Goal: Task Accomplishment & Management: Use online tool/utility

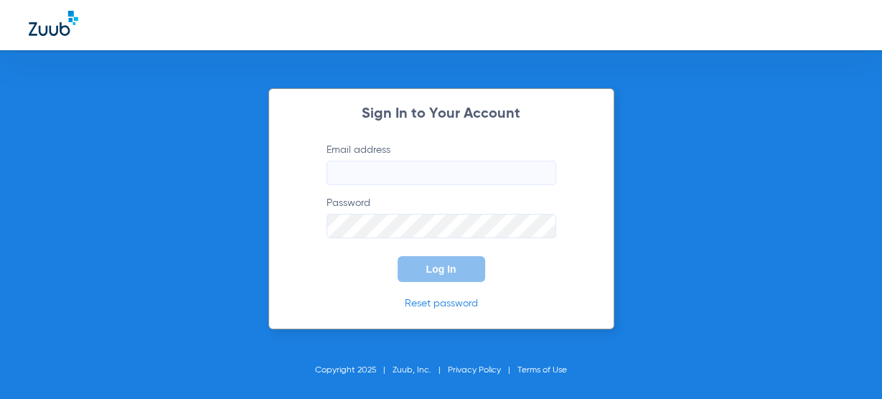
type input "[EMAIL_ADDRESS][DOMAIN_NAME]"
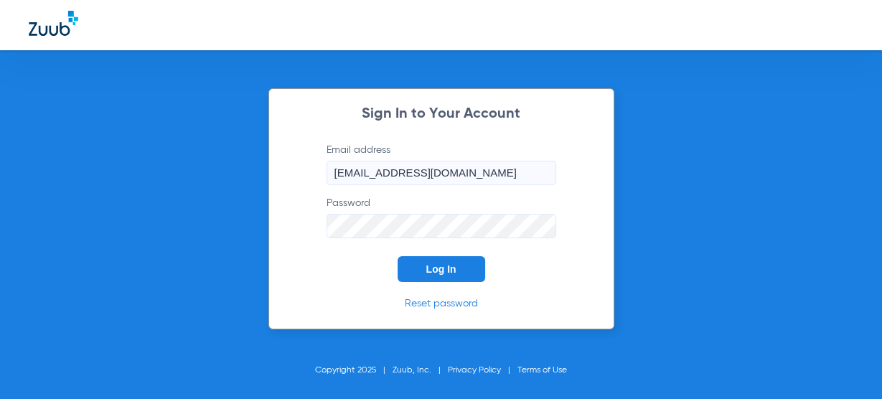
click at [435, 278] on button "Log In" at bounding box center [441, 269] width 88 height 26
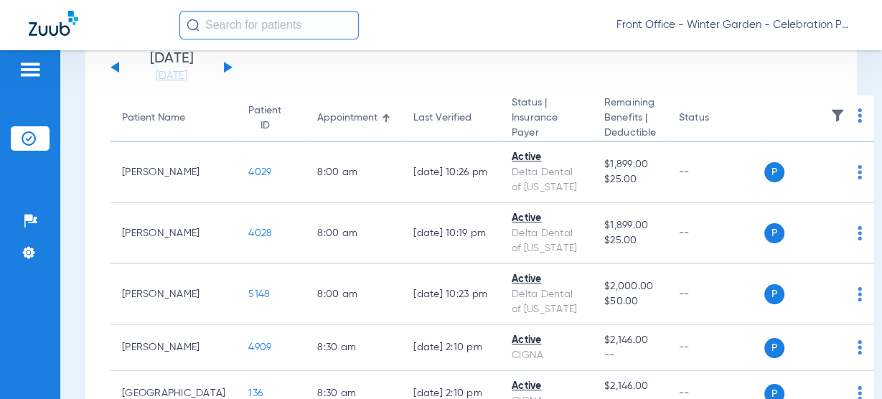
scroll to position [57, 0]
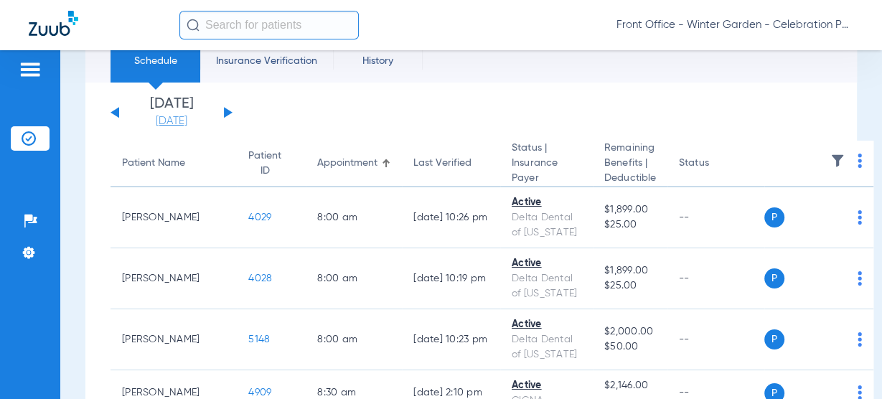
click at [171, 115] on link "[DATE]" at bounding box center [171, 121] width 86 height 14
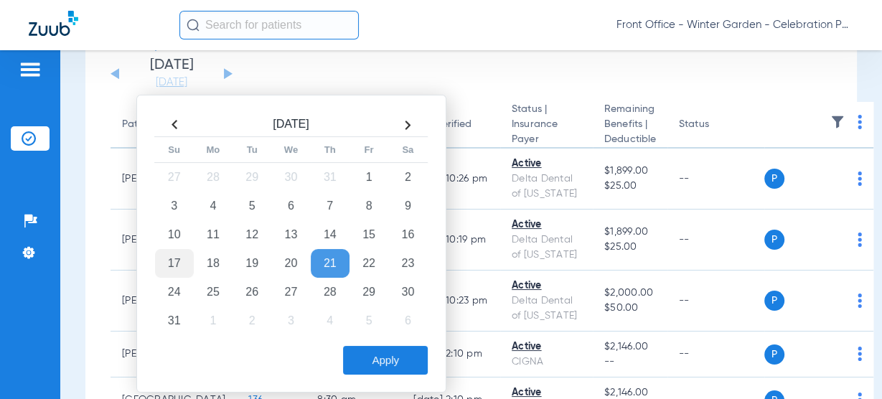
scroll to position [115, 0]
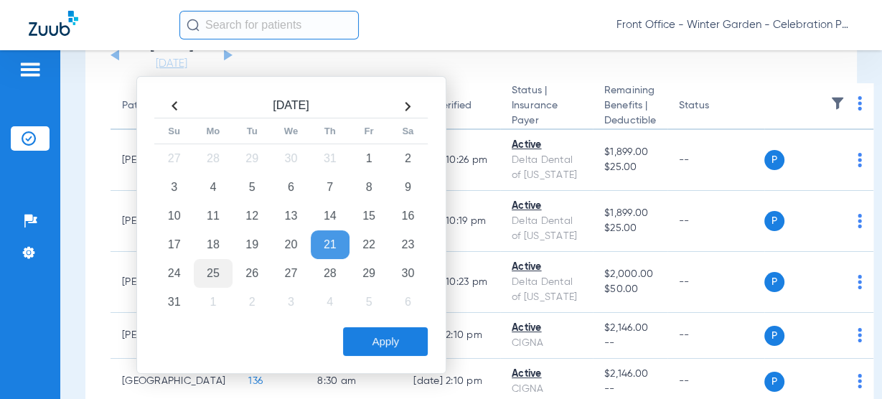
click at [199, 267] on td "25" at bounding box center [213, 273] width 39 height 29
click at [357, 340] on button "Apply" at bounding box center [385, 341] width 85 height 29
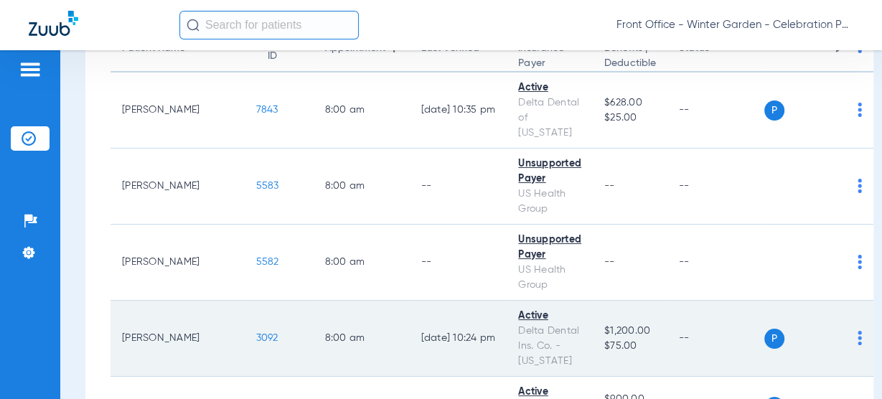
scroll to position [230, 0]
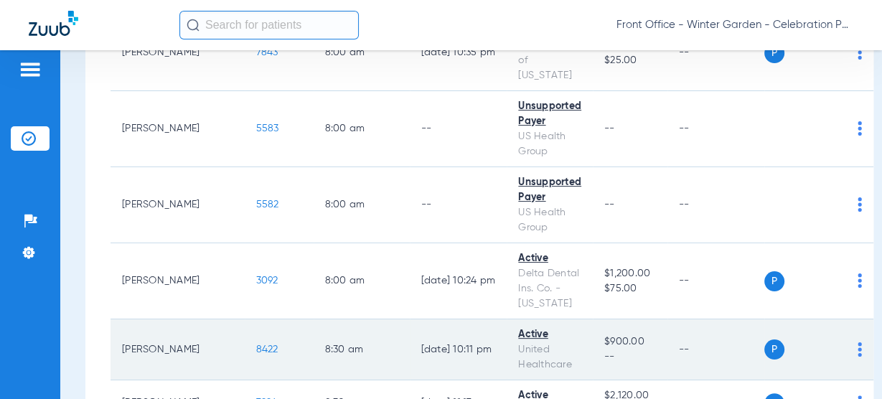
click at [256, 344] on span "8422" at bounding box center [267, 349] width 22 height 10
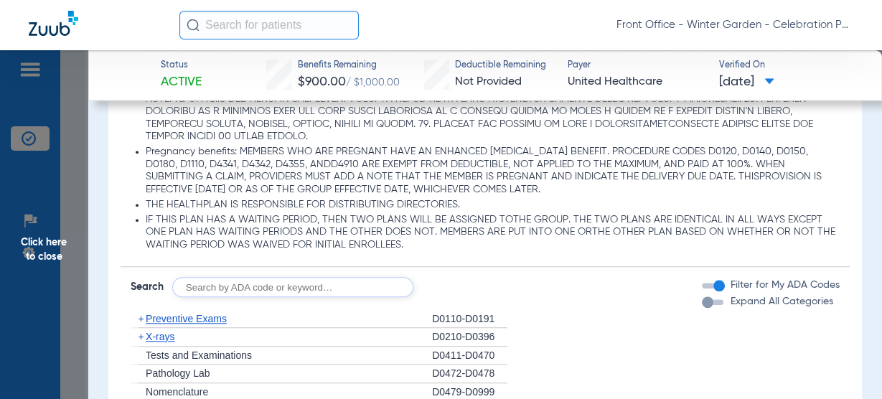
scroll to position [1320, 0]
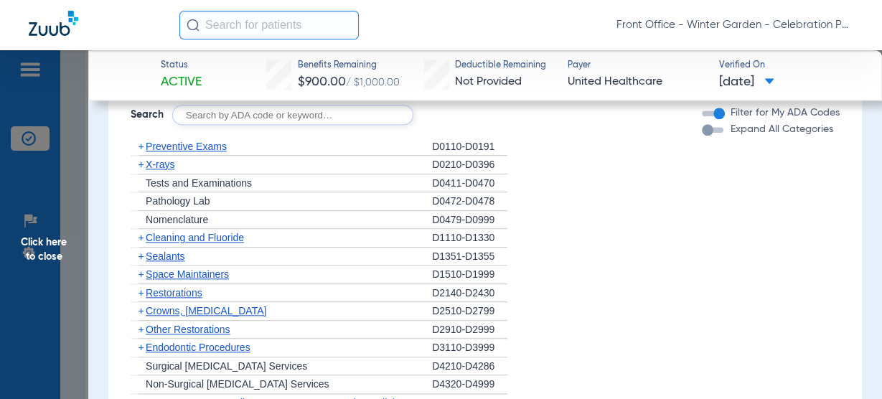
click at [184, 143] on span "Preventive Exams" at bounding box center [186, 146] width 81 height 11
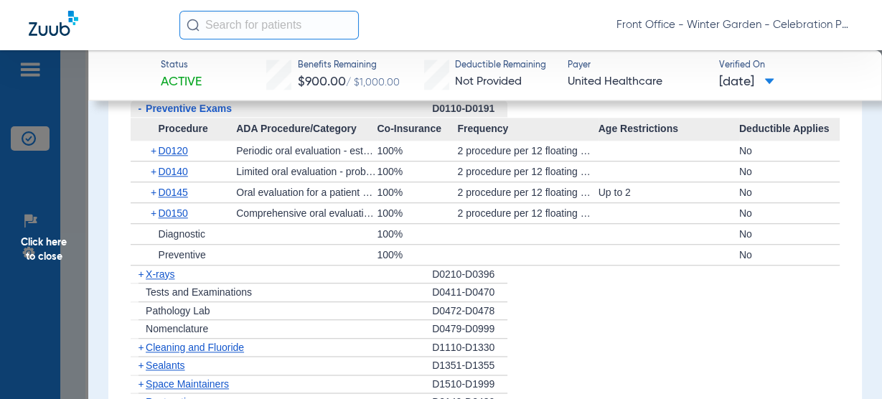
scroll to position [1377, 0]
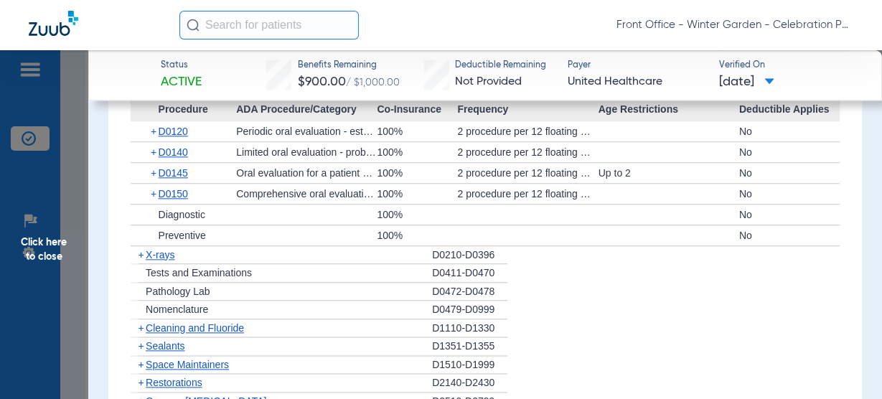
click at [191, 131] on div "+ D0120" at bounding box center [188, 131] width 95 height 20
click at [174, 131] on span "D0120" at bounding box center [173, 131] width 29 height 11
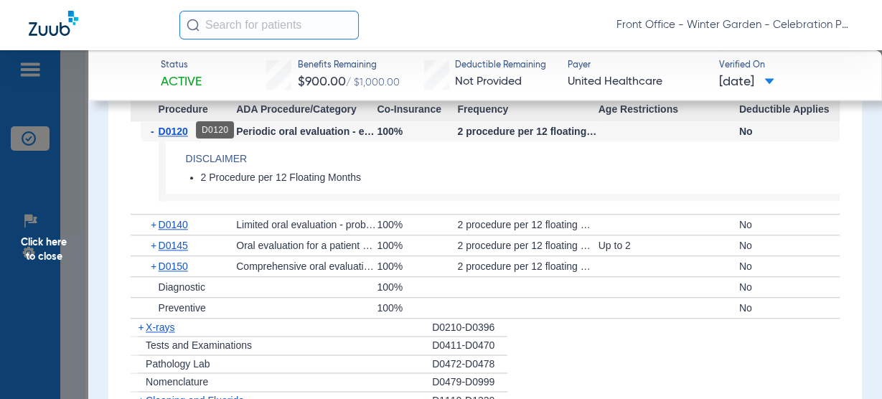
click at [183, 129] on span "D0120" at bounding box center [173, 131] width 29 height 11
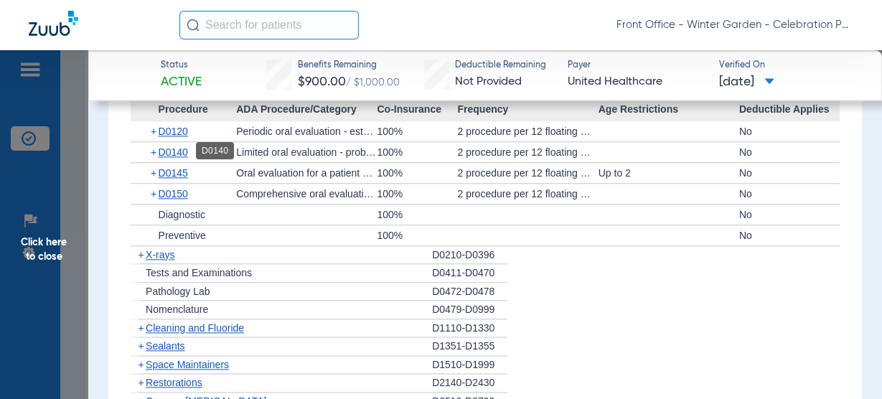
click at [185, 148] on span "D0140" at bounding box center [173, 151] width 29 height 11
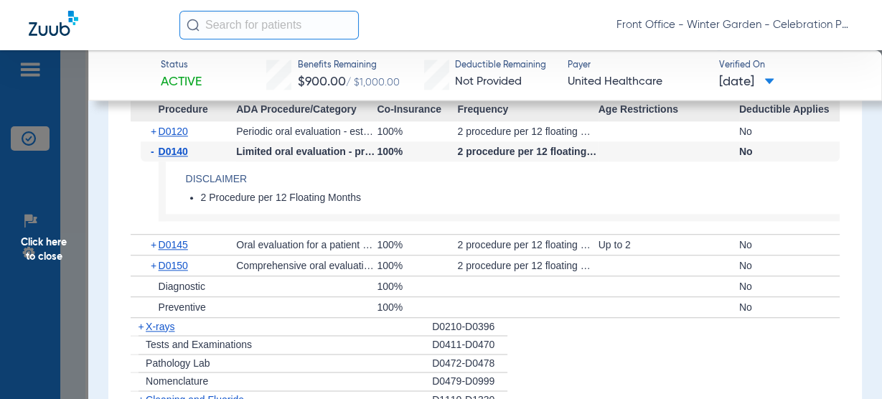
click at [185, 148] on span "D0140" at bounding box center [173, 151] width 29 height 11
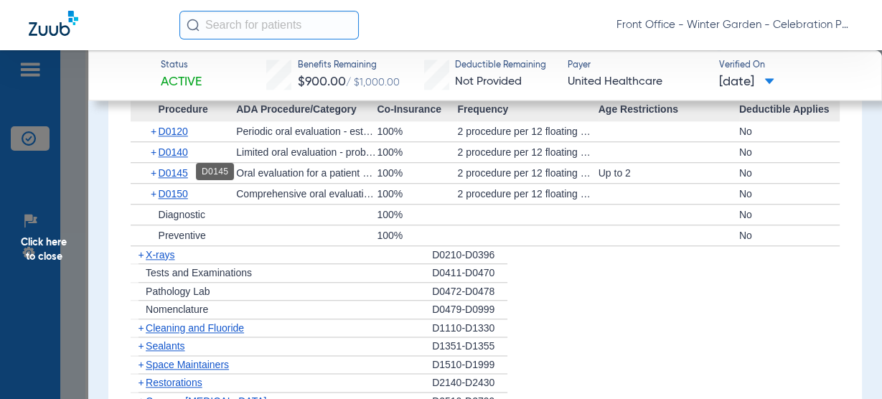
click at [176, 167] on span "D0145" at bounding box center [173, 172] width 29 height 11
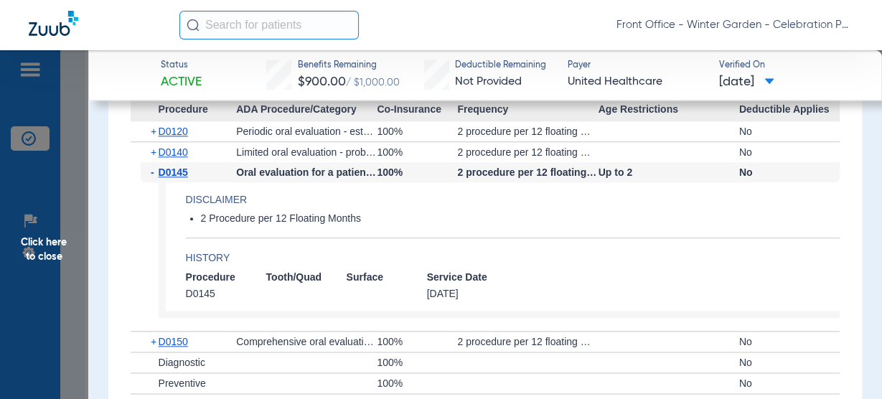
click at [176, 166] on span "D0145" at bounding box center [173, 171] width 29 height 11
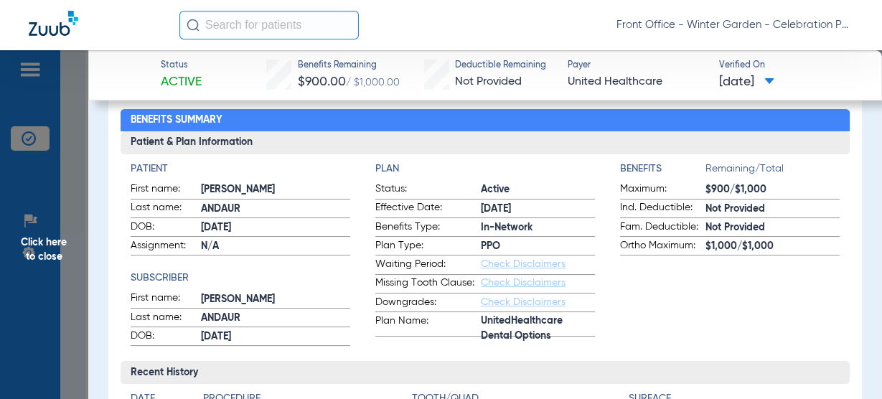
scroll to position [115, 0]
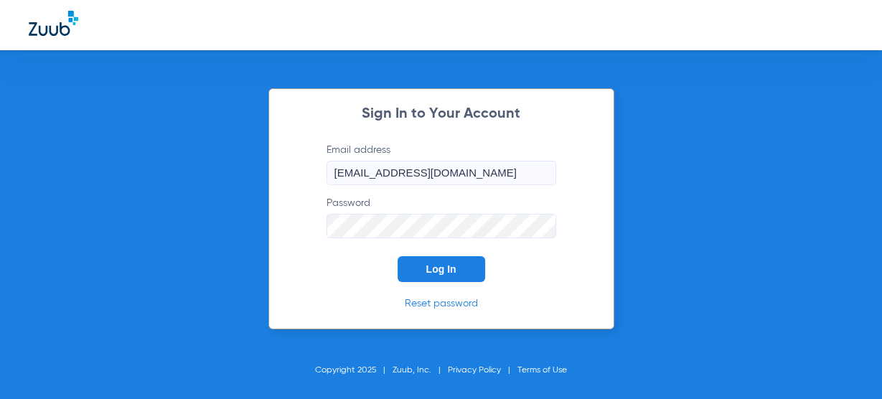
click at [433, 257] on button "Log In" at bounding box center [441, 269] width 88 height 26
